Goal: Transaction & Acquisition: Purchase product/service

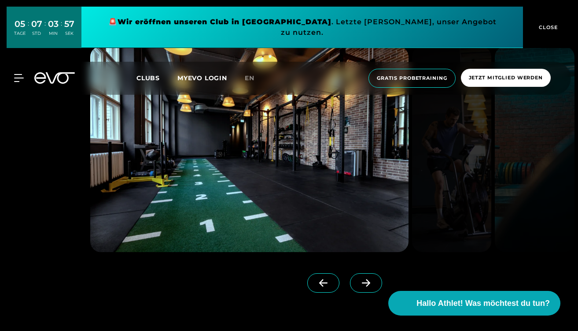
scroll to position [705, 0]
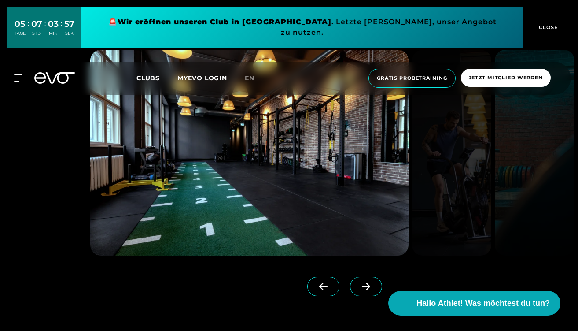
click at [369, 285] on icon at bounding box center [366, 286] width 8 height 7
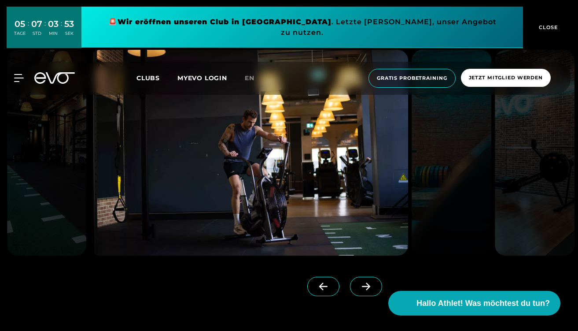
click at [369, 285] on icon at bounding box center [366, 286] width 8 height 7
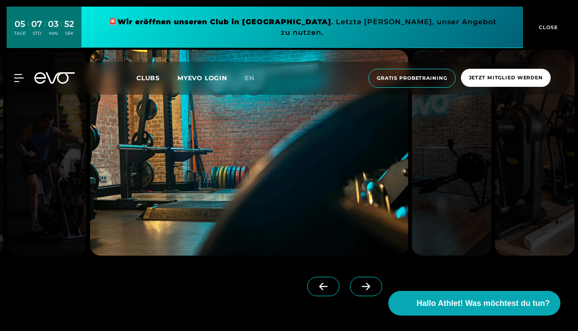
click at [369, 285] on icon at bounding box center [366, 286] width 8 height 7
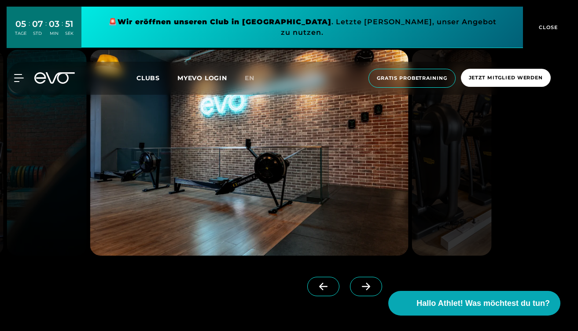
click at [369, 285] on icon at bounding box center [366, 286] width 8 height 7
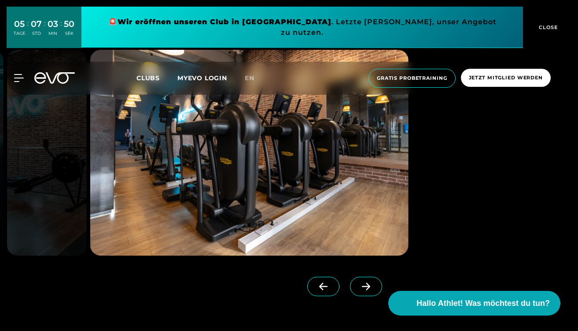
click at [369, 285] on icon at bounding box center [366, 286] width 8 height 7
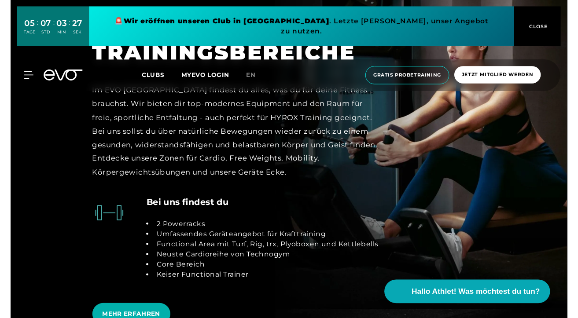
scroll to position [1647, 0]
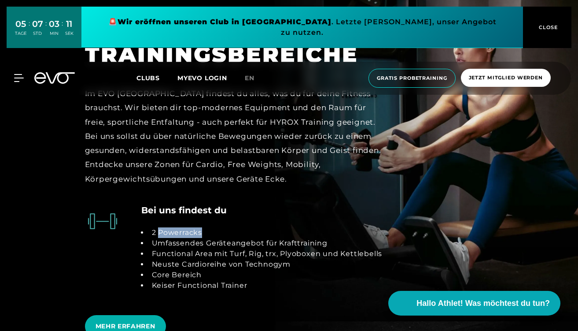
drag, startPoint x: 207, startPoint y: 227, endPoint x: 160, endPoint y: 225, distance: 46.7
click at [160, 227] on li "2 Powerracks" at bounding box center [265, 232] width 234 height 11
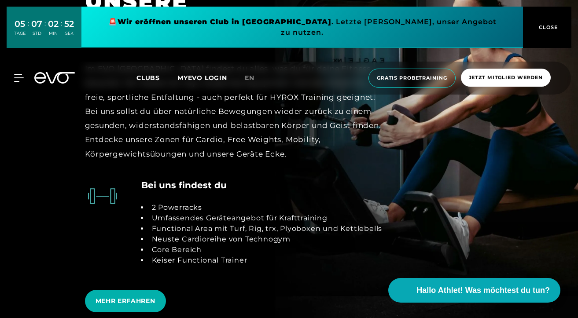
click at [34, 205] on section "TRAIN SMARTER NOT HARDER UNSERE TRAININGSBEREICHE Im EVO Berlin Mitte findest d…" at bounding box center [289, 125] width 578 height 476
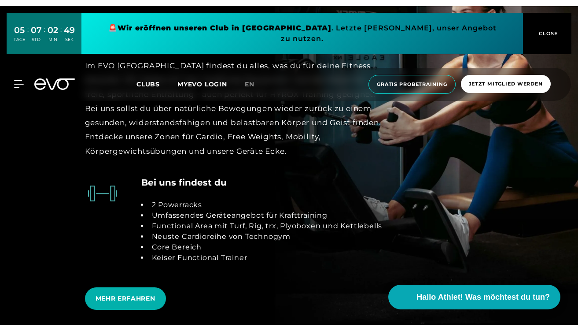
scroll to position [1659, 0]
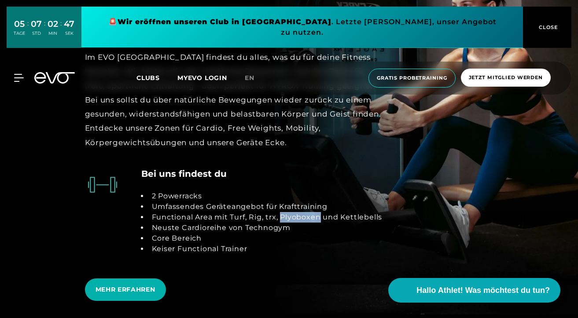
drag, startPoint x: 319, startPoint y: 214, endPoint x: 283, endPoint y: 212, distance: 36.2
click at [283, 212] on li "Functional Area mit Turf, Rig, trx, Plyoboxen und Kettlebells" at bounding box center [265, 217] width 234 height 11
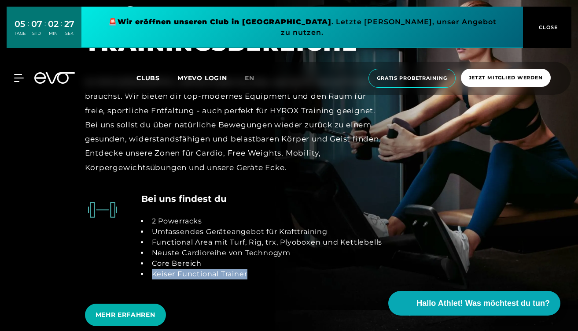
drag, startPoint x: 248, startPoint y: 266, endPoint x: 151, endPoint y: 267, distance: 96.9
click at [151, 269] on li "Keiser Functional Trainer" at bounding box center [265, 274] width 234 height 11
click at [191, 260] on li "Core Bereich" at bounding box center [265, 263] width 234 height 11
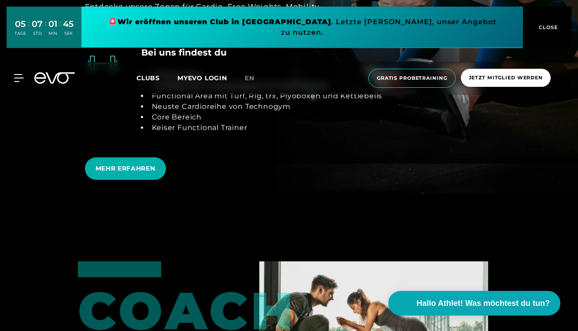
scroll to position [1804, 0]
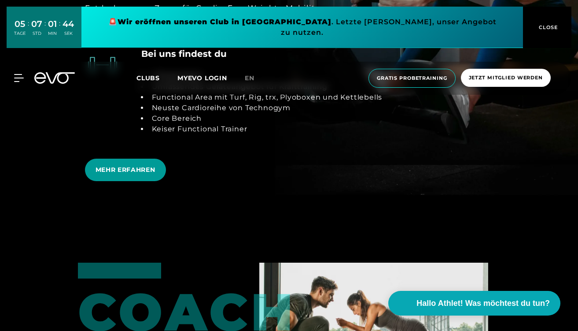
click at [137, 168] on span "MEHR ERFAHREN" at bounding box center [126, 169] width 60 height 9
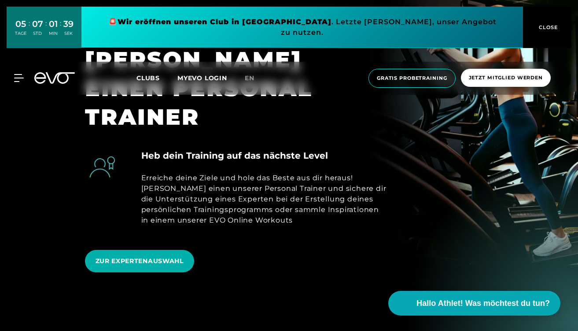
scroll to position [395, 0]
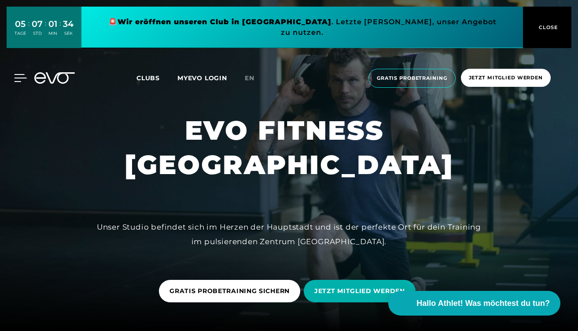
click at [20, 74] on icon at bounding box center [20, 78] width 13 height 8
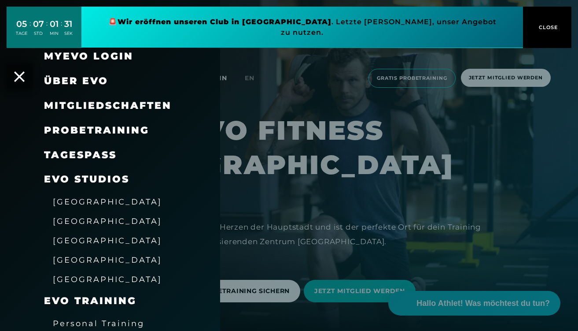
click at [81, 153] on link "TAGESPASS" at bounding box center [80, 155] width 73 height 12
click at [99, 155] on link "TAGESPASS" at bounding box center [80, 155] width 73 height 12
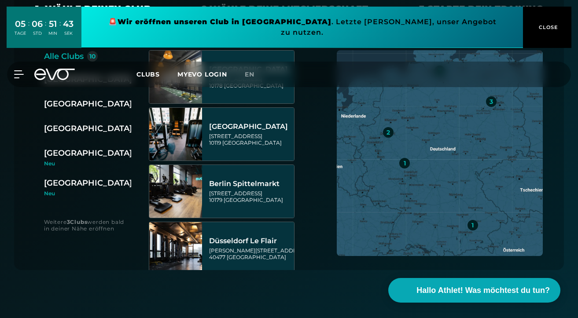
scroll to position [199, 0]
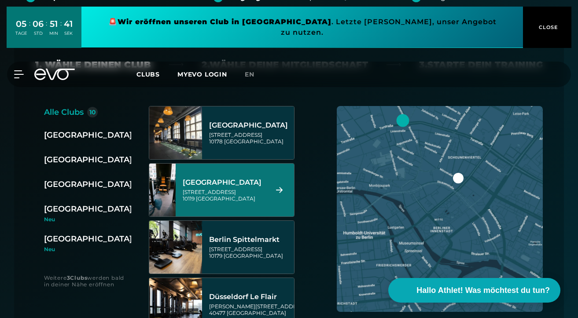
click at [230, 179] on div "[GEOGRAPHIC_DATA]" at bounding box center [225, 182] width 84 height 9
